Goal: Transaction & Acquisition: Purchase product/service

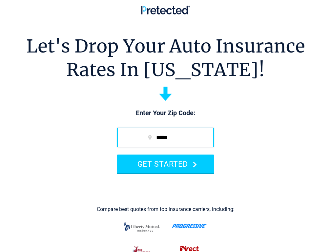
click at [162, 147] on input "*****" at bounding box center [165, 137] width 97 height 20
click at [166, 147] on input "*****" at bounding box center [165, 137] width 97 height 20
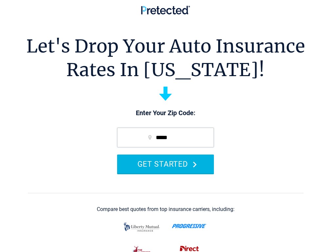
click at [141, 170] on button "GET STARTED" at bounding box center [165, 163] width 97 height 19
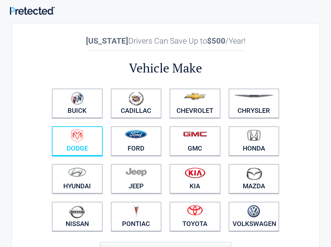
scroll to position [33, 0]
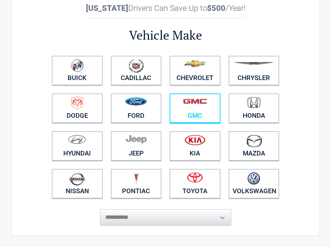
click at [198, 111] on link "GMC" at bounding box center [194, 107] width 51 height 29
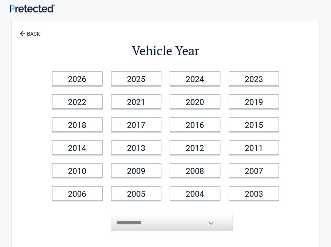
scroll to position [0, 0]
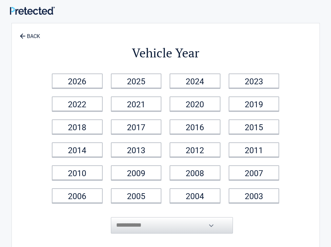
click at [224, 114] on li "2020" at bounding box center [195, 103] width 59 height 23
click at [220, 108] on link "2020" at bounding box center [194, 103] width 51 height 15
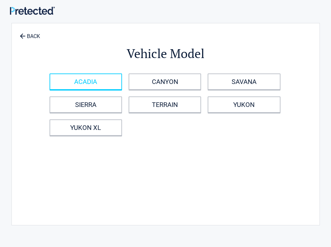
click at [122, 79] on link "ACADIA" at bounding box center [85, 81] width 72 height 16
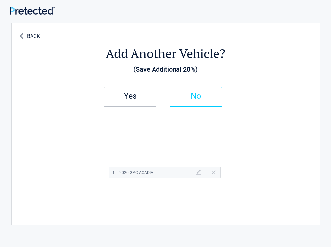
click at [222, 103] on link "No" at bounding box center [195, 97] width 52 height 20
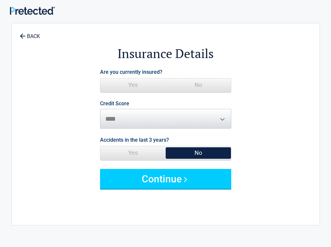
click at [219, 82] on span "No" at bounding box center [198, 84] width 65 height 13
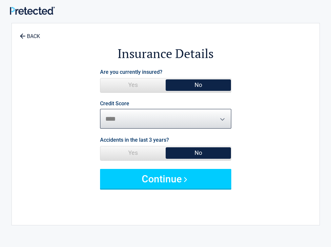
select select "*********"
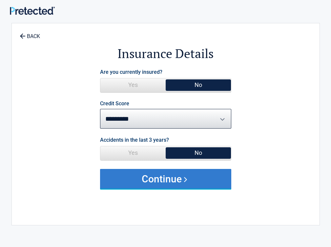
click at [166, 180] on button "Continue" at bounding box center [165, 179] width 131 height 20
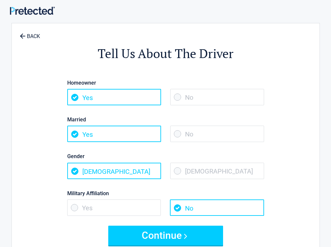
click at [214, 135] on span "No" at bounding box center [217, 134] width 94 height 16
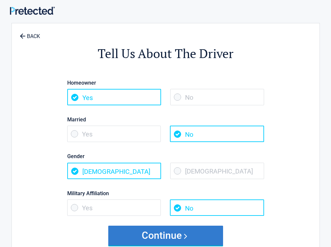
click at [174, 233] on button "Continue" at bounding box center [165, 235] width 115 height 20
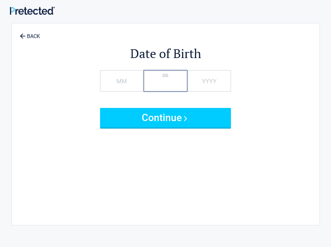
type input "*"
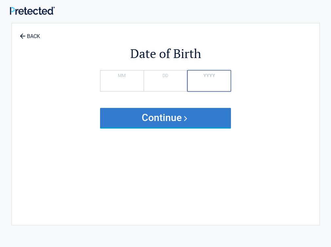
type input "****"
click at [219, 125] on button "Continue" at bounding box center [165, 118] width 131 height 20
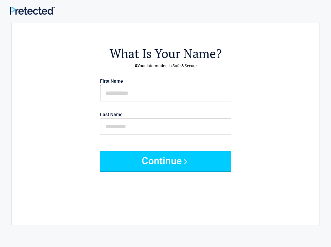
click at [166, 93] on input "text" at bounding box center [165, 93] width 131 height 16
type input "*"
type input "****"
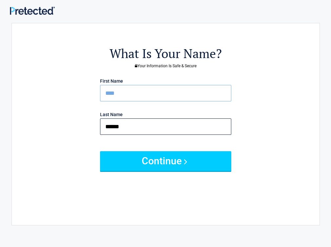
type input "******"
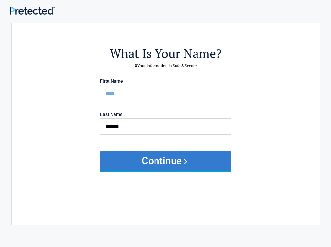
drag, startPoint x: 167, startPoint y: 146, endPoint x: 169, endPoint y: 151, distance: 5.8
click at [167, 150] on form "First Name **** Last Name ****** Continue" at bounding box center [165, 123] width 131 height 95
drag, startPoint x: 175, startPoint y: 156, endPoint x: 176, endPoint y: 160, distance: 3.6
click at [175, 160] on button "Continue" at bounding box center [165, 161] width 131 height 20
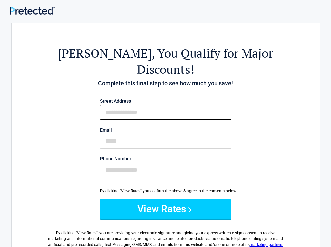
click at [191, 105] on input "First Name" at bounding box center [165, 112] width 131 height 15
type input "**********"
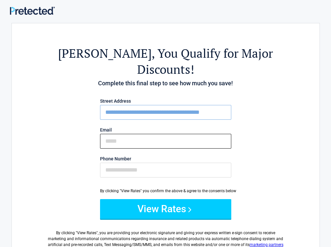
click at [148, 134] on input "Email" at bounding box center [165, 141] width 131 height 15
type input "*"
type input "**********"
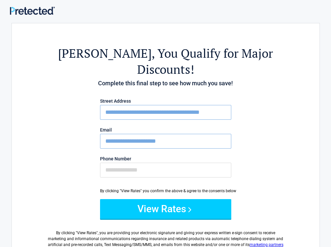
click at [234, 162] on div "**********" at bounding box center [166, 139] width 138 height 87
drag, startPoint x: 242, startPoint y: 162, endPoint x: 242, endPoint y: 152, distance: 10.2
click at [234, 153] on div "**********" at bounding box center [166, 139] width 138 height 87
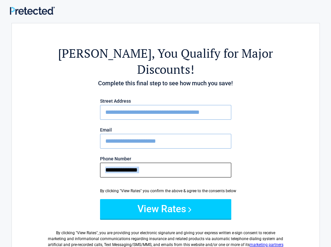
click at [231, 163] on input "Phone Number" at bounding box center [165, 170] width 131 height 15
drag, startPoint x: 216, startPoint y: 148, endPoint x: 212, endPoint y: 150, distance: 3.7
click at [216, 163] on input "Phone Number" at bounding box center [165, 170] width 131 height 15
type input "**********"
click at [100, 199] on button "View Rates" at bounding box center [165, 209] width 131 height 20
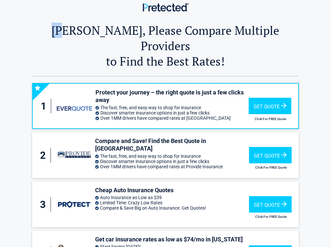
drag, startPoint x: 88, startPoint y: 37, endPoint x: 96, endPoint y: 40, distance: 8.3
click at [96, 40] on h2 "Lisa, Please Compare Multiple Providers to Find the Best Rates!" at bounding box center [165, 46] width 265 height 46
click at [88, 46] on h2 "Lisa, Please Compare Multiple Providers to Find the Best Rates!" at bounding box center [165, 46] width 265 height 46
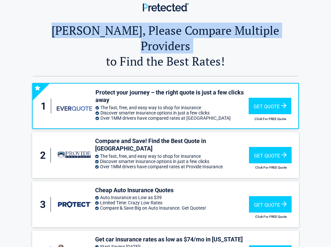
drag, startPoint x: 88, startPoint y: 34, endPoint x: 99, endPoint y: 48, distance: 17.7
click at [99, 48] on h2 "Lisa, Please Compare Multiple Providers to Find the Best Rates!" at bounding box center [165, 46] width 265 height 46
click at [87, 44] on h2 "Lisa, Please Compare Multiple Providers to Find the Best Rates!" at bounding box center [165, 46] width 265 height 46
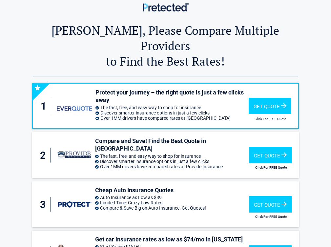
click at [128, 21] on div "Lisa, Please Compare Multiple Providers to Find the Best Rates! Lisa, Please Co…" at bounding box center [166, 45] width 318 height 64
click at [107, 36] on h2 "Lisa, Please Compare Multiple Providers to Find the Best Rates!" at bounding box center [165, 46] width 265 height 46
drag, startPoint x: 107, startPoint y: 36, endPoint x: 80, endPoint y: 38, distance: 26.7
click at [80, 38] on h2 "Lisa, Please Compare Multiple Providers to Find the Best Rates!" at bounding box center [165, 46] width 265 height 46
click at [104, 49] on h2 "Lisa, Please Compare Multiple Providers to Find the Best Rates!" at bounding box center [165, 46] width 265 height 46
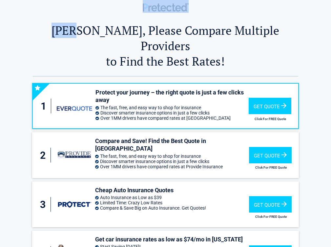
drag, startPoint x: 106, startPoint y: 39, endPoint x: 54, endPoint y: 13, distance: 58.5
click at [54, 13] on div "Lisa, Please Compare Multiple Providers to Find the Best Rates! Lisa, Please Co…" at bounding box center [165, 194] width 331 height 389
click at [105, 56] on h2 "Lisa, Please Compare Multiple Providers to Find the Best Rates!" at bounding box center [165, 46] width 265 height 46
drag, startPoint x: 104, startPoint y: 38, endPoint x: 95, endPoint y: 39, distance: 9.2
click at [95, 39] on h2 "Lisa, Please Compare Multiple Providers to Find the Best Rates!" at bounding box center [165, 46] width 265 height 46
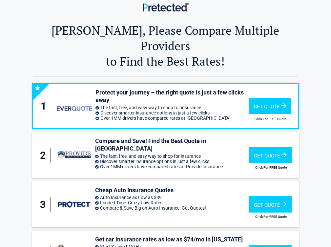
drag, startPoint x: 113, startPoint y: 44, endPoint x: 110, endPoint y: 40, distance: 4.7
click at [113, 44] on h2 "Lisa, Please Compare Multiple Providers to Find the Best Rates!" at bounding box center [165, 46] width 265 height 46
click at [109, 38] on h2 "Lisa, Please Compare Multiple Providers to Find the Best Rates!" at bounding box center [165, 46] width 265 height 46
drag, startPoint x: 108, startPoint y: 38, endPoint x: 101, endPoint y: 35, distance: 8.1
click at [102, 35] on h2 "Lisa, Please Compare Multiple Providers to Find the Best Rates!" at bounding box center [165, 46] width 265 height 46
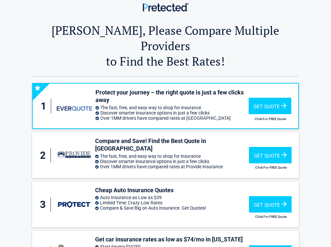
click at [116, 42] on h2 "Lisa, Please Compare Multiple Providers to Find the Best Rates!" at bounding box center [165, 46] width 265 height 46
drag, startPoint x: 104, startPoint y: 36, endPoint x: 82, endPoint y: 42, distance: 22.7
click at [82, 42] on h2 "Lisa, Please Compare Multiple Providers to Find the Best Rates!" at bounding box center [165, 46] width 265 height 46
click at [110, 42] on h2 "Lisa, Please Compare Multiple Providers to Find the Best Rates!" at bounding box center [165, 46] width 265 height 46
drag, startPoint x: 108, startPoint y: 37, endPoint x: 69, endPoint y: 40, distance: 39.8
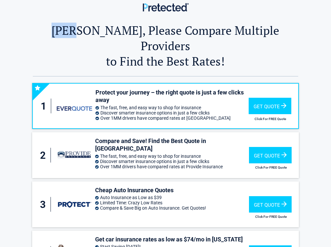
click at [69, 40] on h2 "Lisa, Please Compare Multiple Providers to Find the Best Rates!" at bounding box center [165, 46] width 265 height 46
click at [88, 38] on h2 "Lisa, Please Compare Multiple Providers to Find the Best Rates!" at bounding box center [165, 46] width 265 height 46
